Goal: Task Accomplishment & Management: Use online tool/utility

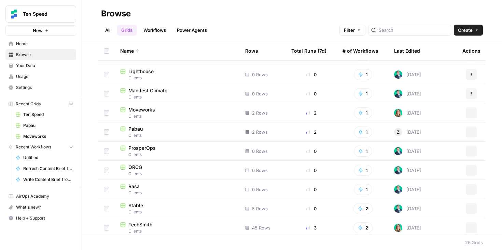
scroll to position [297, 0]
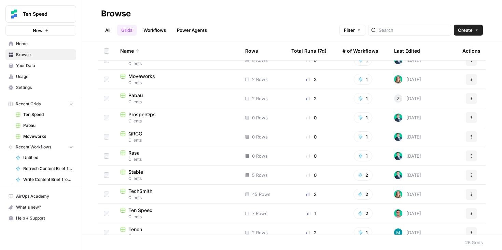
click at [142, 210] on span "Ten Speed" at bounding box center [140, 210] width 24 height 7
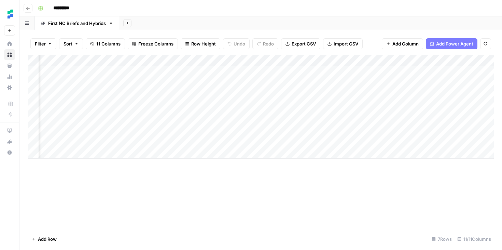
scroll to position [0, 285]
click at [236, 64] on div "Add Column" at bounding box center [261, 107] width 466 height 104
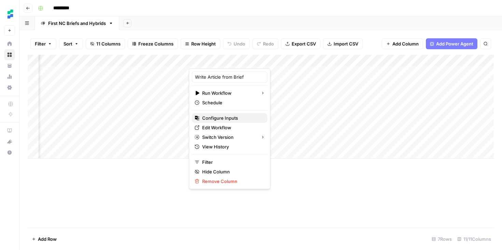
click at [224, 117] on span "Configure Inputs" at bounding box center [232, 117] width 60 height 7
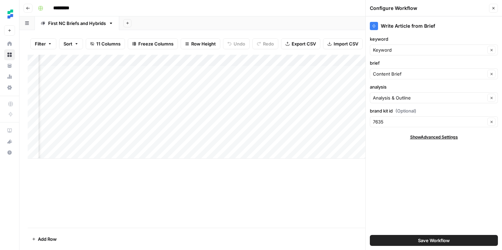
click at [493, 11] on button "Close" at bounding box center [493, 8] width 9 height 9
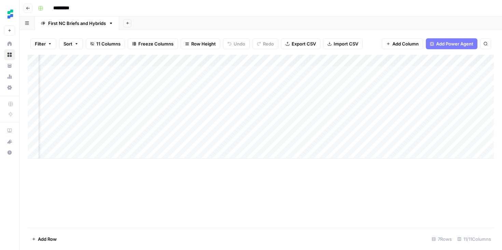
click at [281, 210] on div "Add Column" at bounding box center [261, 141] width 466 height 173
click at [239, 61] on div "Add Column" at bounding box center [261, 107] width 466 height 104
click at [220, 174] on div "Add Column" at bounding box center [261, 141] width 466 height 173
click at [262, 72] on div "Add Column" at bounding box center [261, 107] width 466 height 104
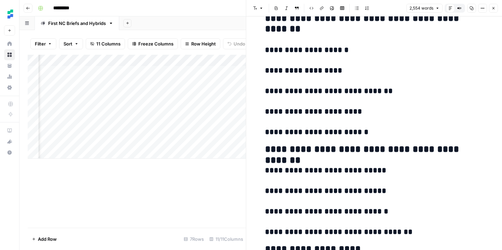
scroll to position [6020, 0]
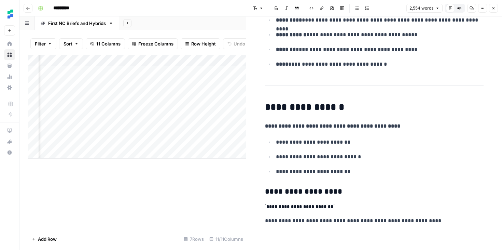
click at [185, 208] on div "Add Column" at bounding box center [137, 141] width 218 height 173
click at [496, 9] on button "Close" at bounding box center [493, 8] width 9 height 9
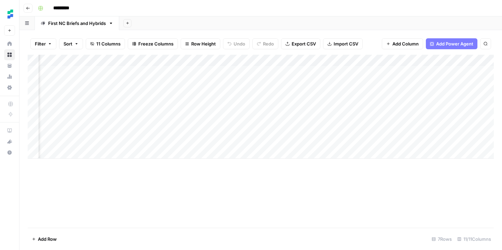
click at [201, 72] on div "Add Column" at bounding box center [261, 107] width 466 height 104
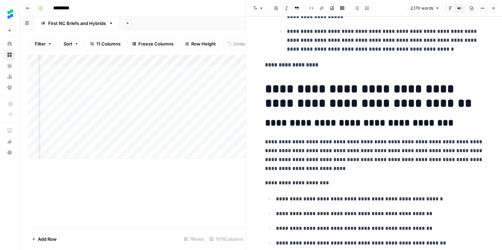
scroll to position [1236, 0]
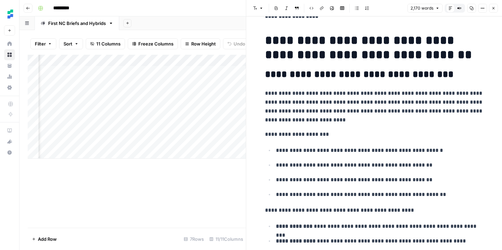
click at [352, 146] on p "**********" at bounding box center [380, 150] width 208 height 9
click at [358, 130] on p "**********" at bounding box center [374, 134] width 219 height 9
click at [490, 8] on button "Close" at bounding box center [493, 8] width 9 height 9
